Goal: Task Accomplishment & Management: Use online tool/utility

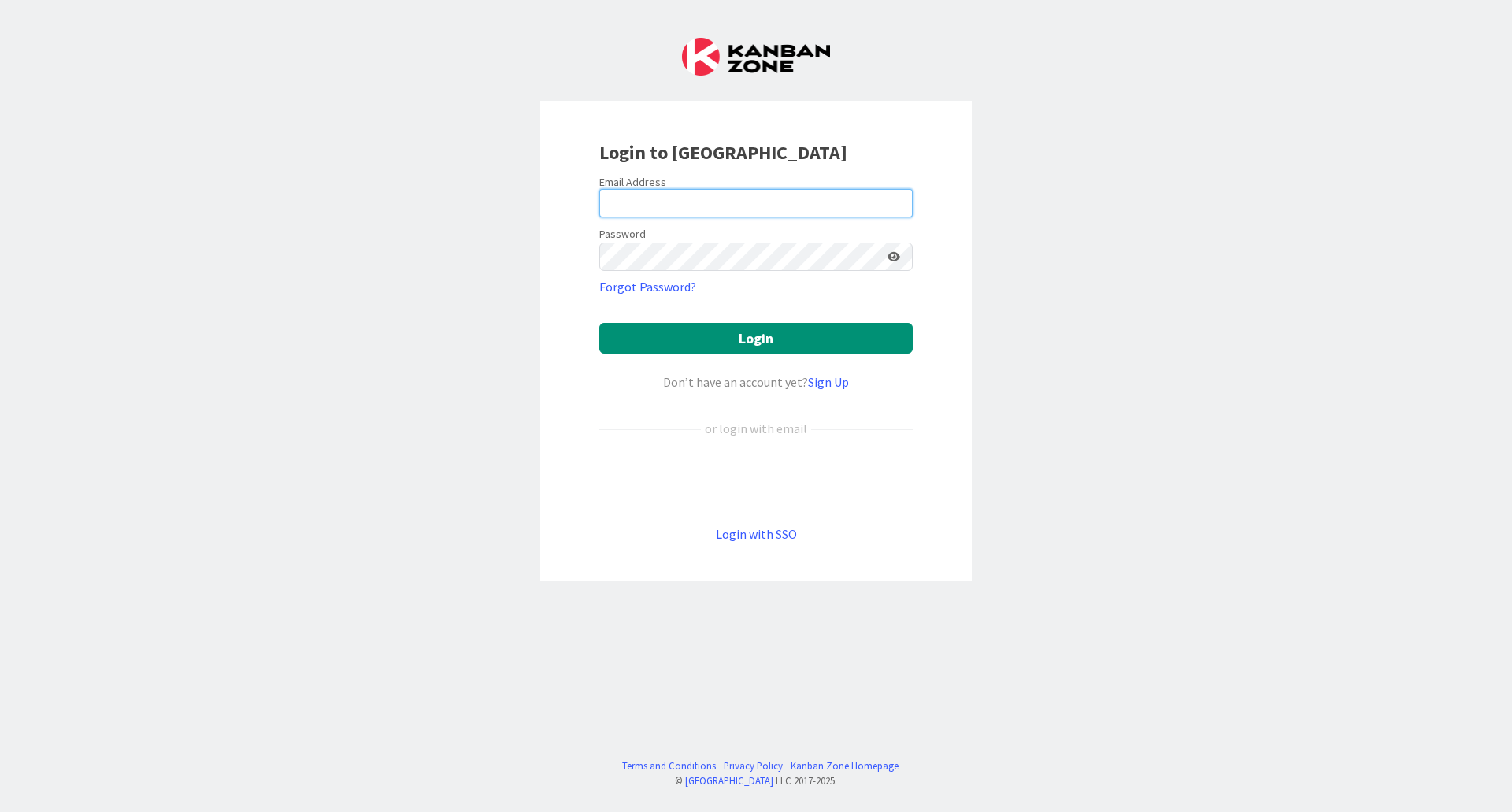
click at [695, 199] on input "email" at bounding box center [755, 203] width 313 height 28
type input "[EMAIL_ADDRESS][DOMAIN_NAME]"
click at [599, 323] on button "Login" at bounding box center [755, 338] width 313 height 31
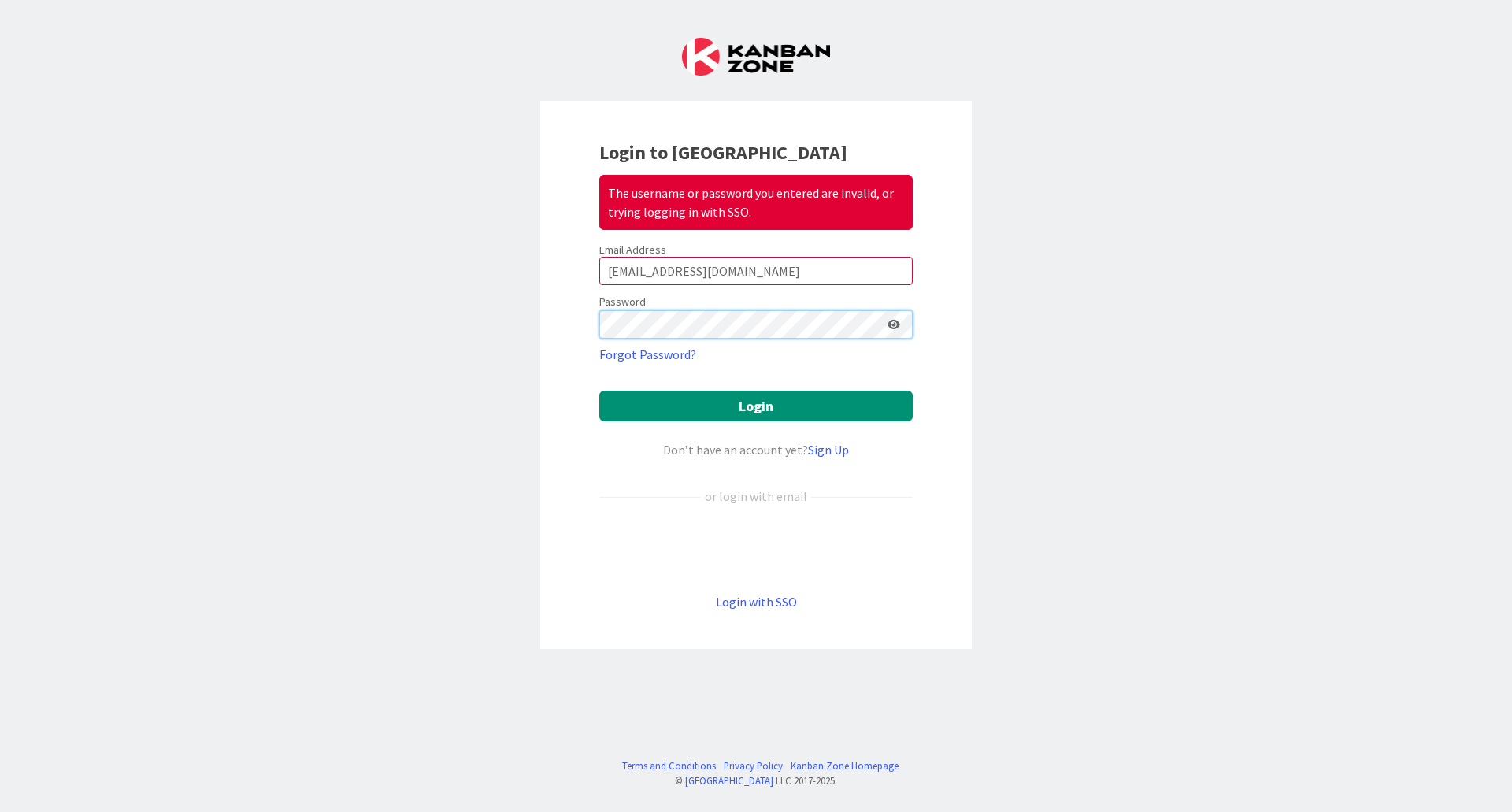
click at [533, 324] on div "Login to Kanban Zone The username or password you entered are invalid, or tryin…" at bounding box center [756, 406] width 1512 height 812
click at [599, 391] on button "Login" at bounding box center [755, 406] width 313 height 31
click at [754, 407] on button "Login" at bounding box center [755, 406] width 313 height 31
click at [313, 270] on div "Login to Kanban Zone The username or password you entered are invalid, or tryin…" at bounding box center [756, 406] width 1512 height 812
click at [599, 391] on button "Login" at bounding box center [755, 406] width 313 height 31
